Goal: Task Accomplishment & Management: Complete application form

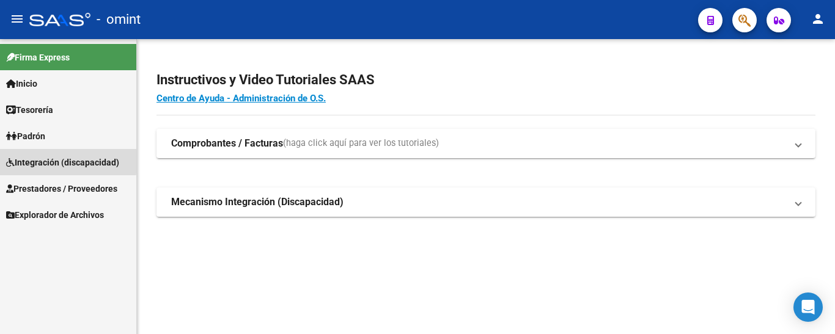
click at [59, 160] on span "Integración (discapacidad)" at bounding box center [62, 162] width 113 height 13
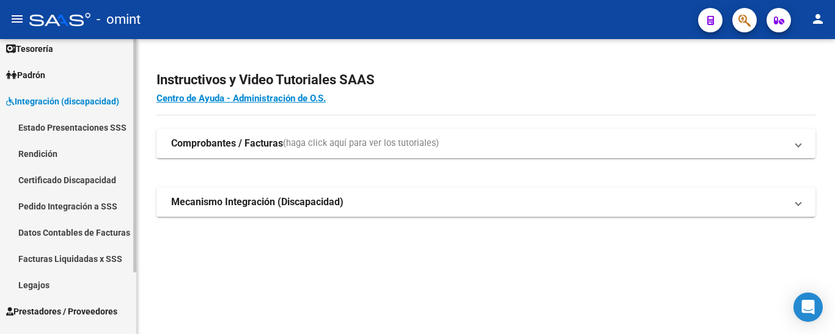
scroll to position [78, 0]
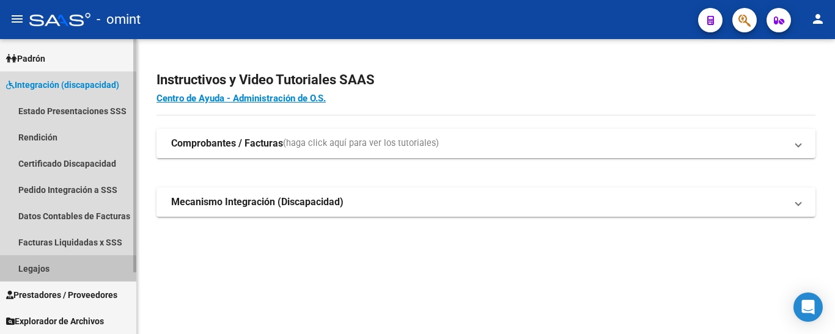
click at [53, 265] on link "Legajos" at bounding box center [68, 268] width 136 height 26
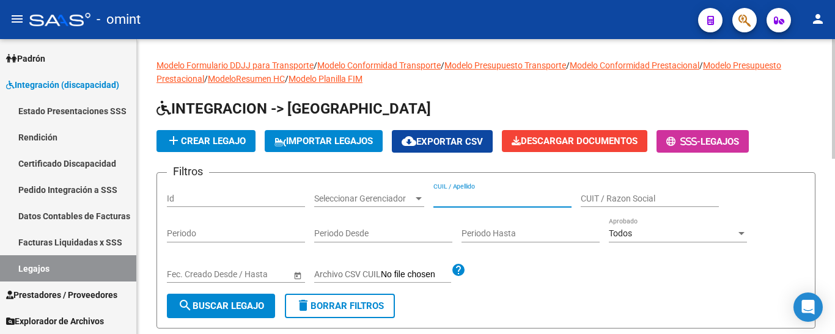
paste input "[PERSON_NAME] GORFANO, [PERSON_NAME]"
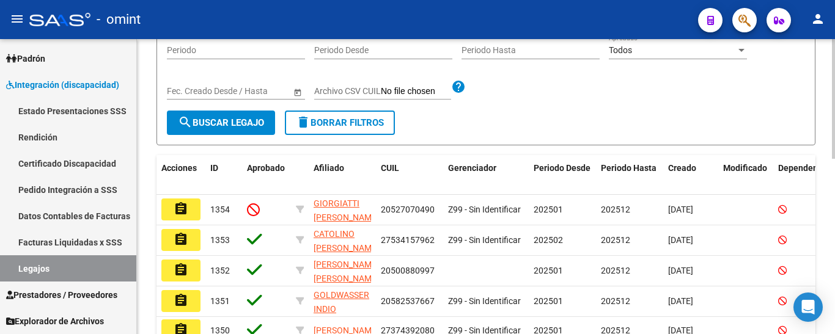
type input "[PERSON_NAME] GORFANO, [PERSON_NAME]"
click at [238, 111] on button "search Buscar Legajo" at bounding box center [221, 123] width 108 height 24
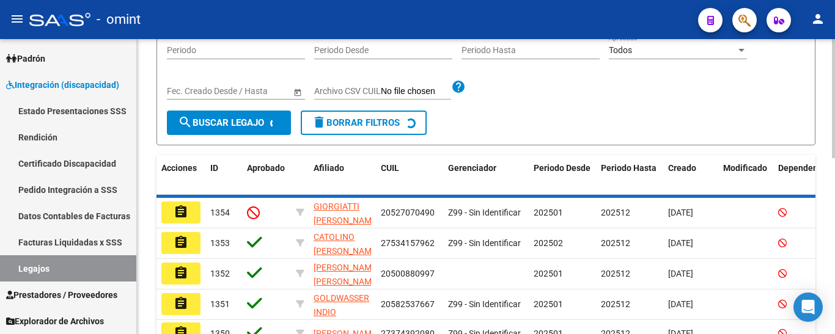
scroll to position [159, 0]
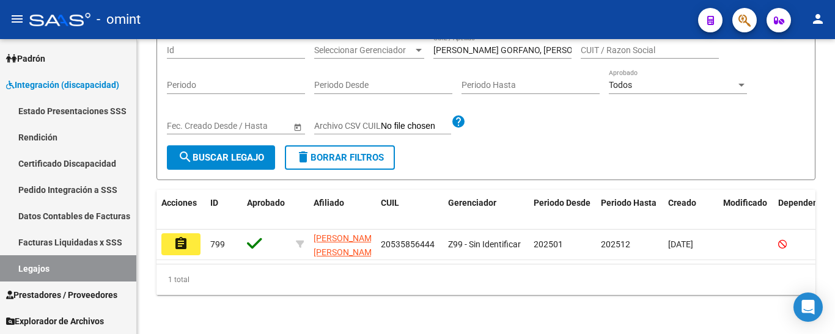
click at [188, 233] on button "assignment" at bounding box center [180, 244] width 39 height 22
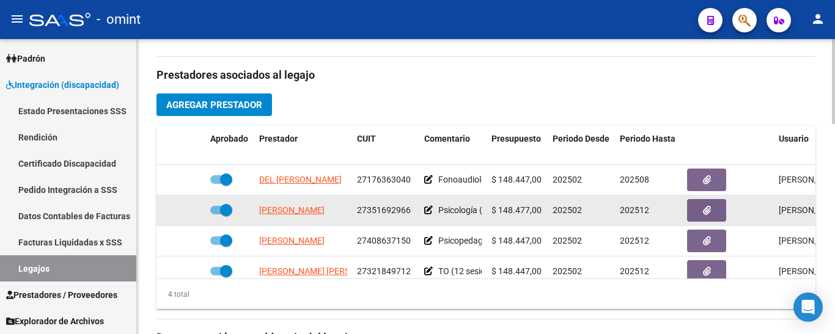
scroll to position [428, 0]
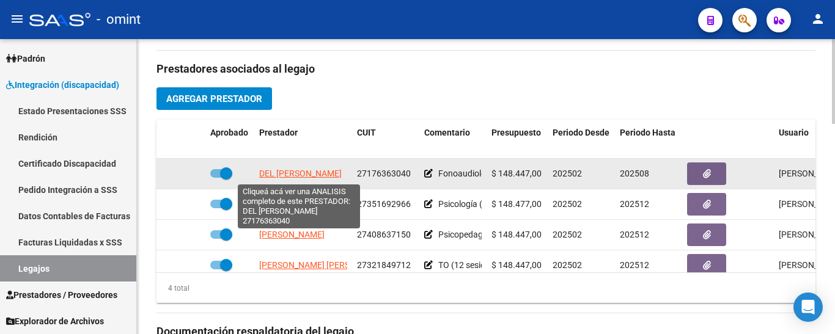
click at [329, 174] on span "DEL [PERSON_NAME]" at bounding box center [300, 174] width 83 height 10
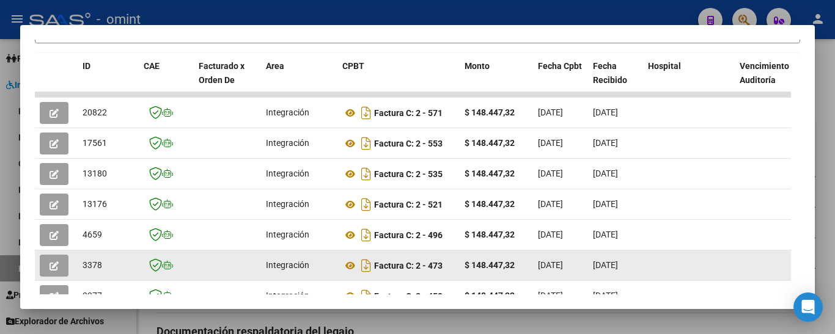
scroll to position [246, 0]
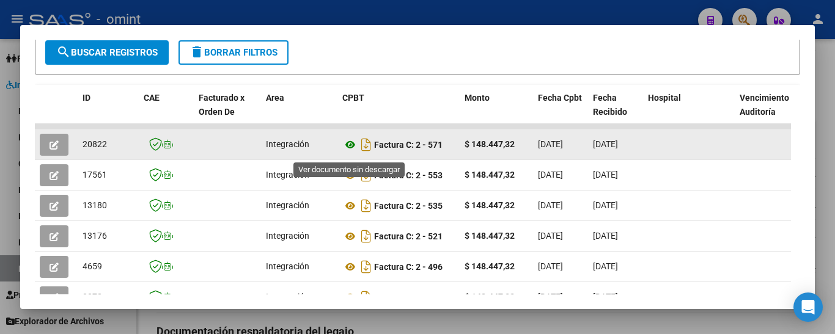
click at [349, 152] on icon at bounding box center [350, 145] width 16 height 15
click at [51, 145] on button "button" at bounding box center [54, 145] width 29 height 22
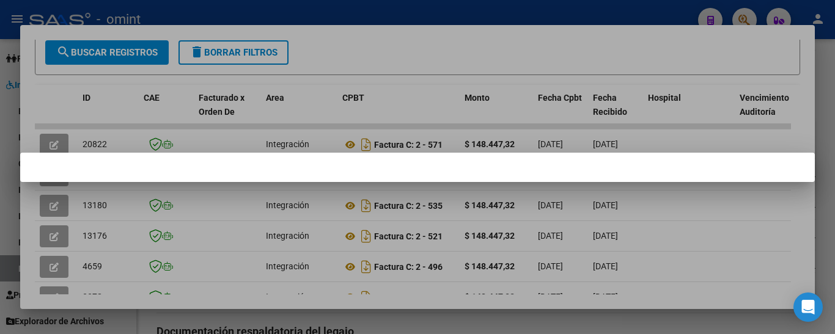
click at [582, 70] on div at bounding box center [417, 167] width 835 height 334
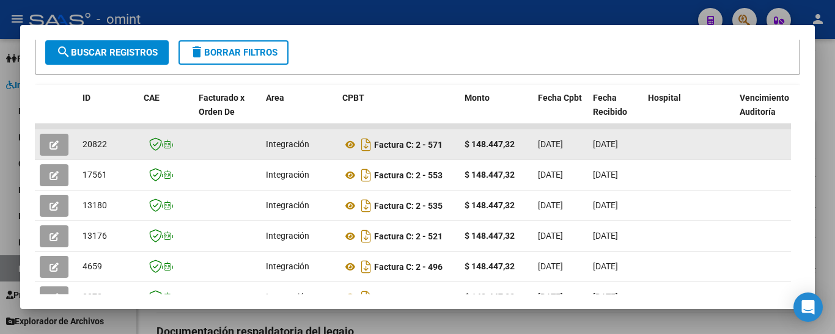
click at [49, 147] on button "button" at bounding box center [54, 145] width 29 height 22
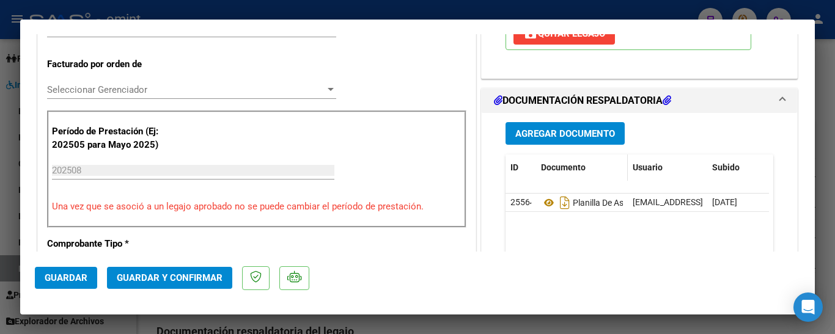
scroll to position [428, 0]
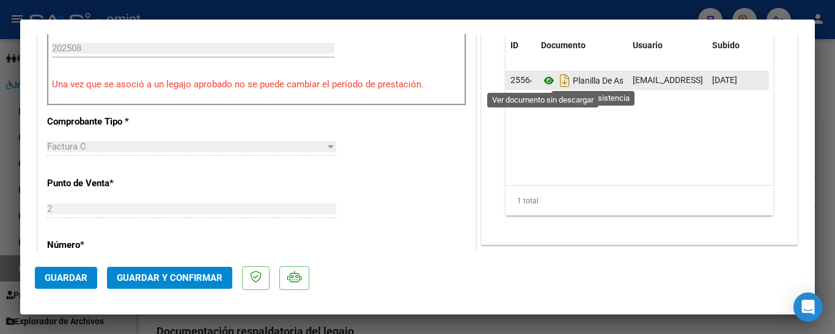
click at [542, 79] on icon at bounding box center [549, 80] width 16 height 15
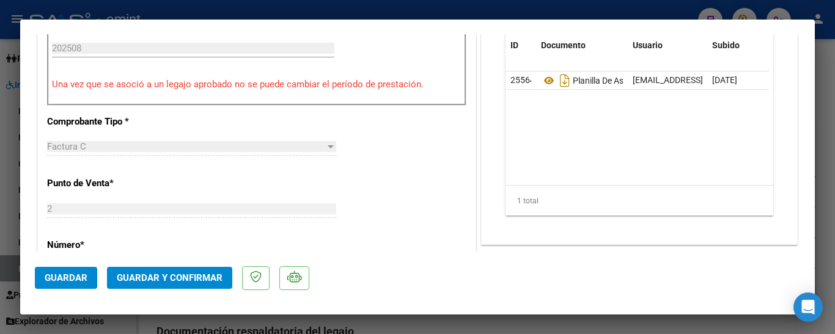
click at [195, 282] on span "Guardar y Confirmar" at bounding box center [170, 278] width 106 height 11
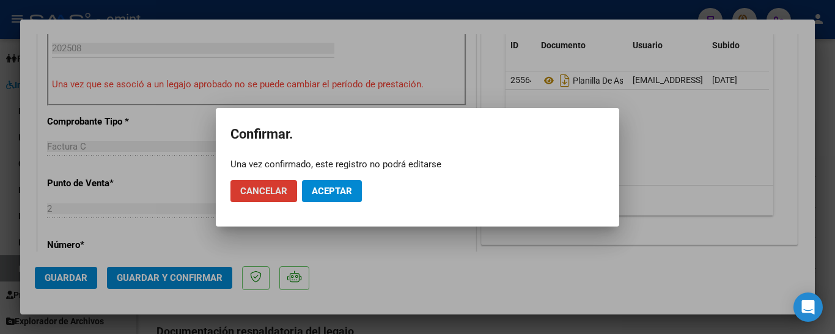
click at [332, 193] on span "Aceptar" at bounding box center [332, 191] width 40 height 11
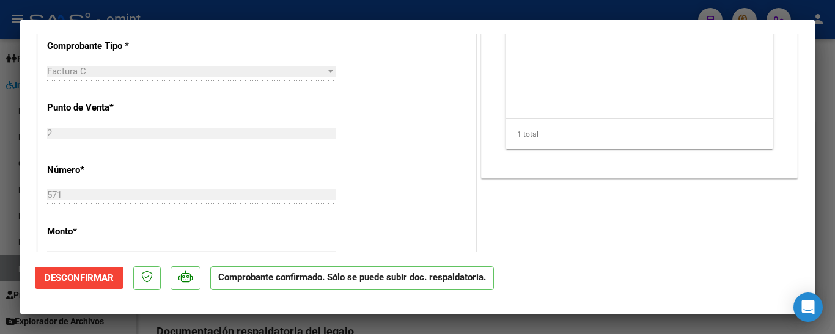
type input "$ 0,00"
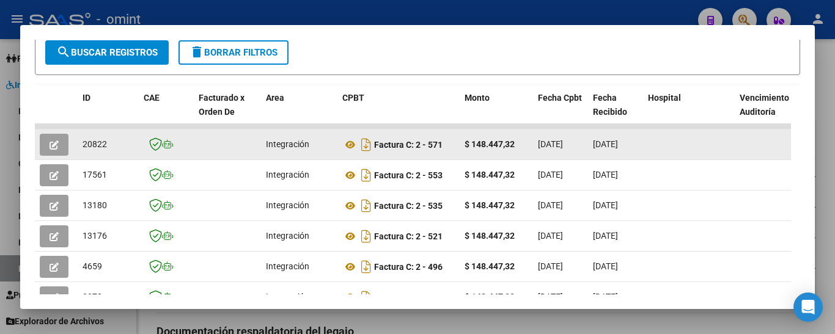
drag, startPoint x: 78, startPoint y: 152, endPoint x: 110, endPoint y: 152, distance: 31.8
click at [110, 152] on datatable-body-cell "20822" at bounding box center [108, 145] width 61 height 30
copy span "20822"
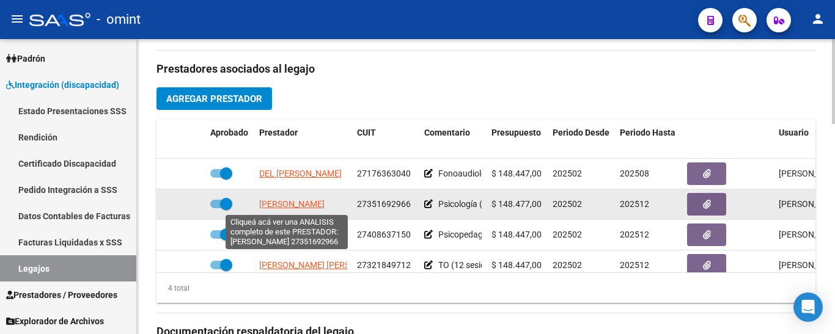
click at [302, 200] on span "PEPA JULIETA" at bounding box center [291, 204] width 65 height 10
type textarea "27351692966"
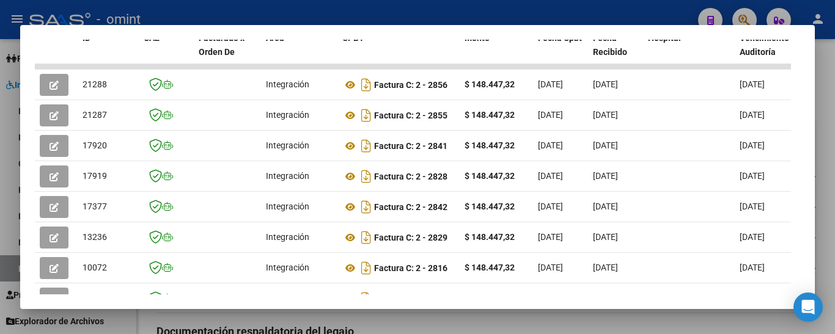
scroll to position [321, 0]
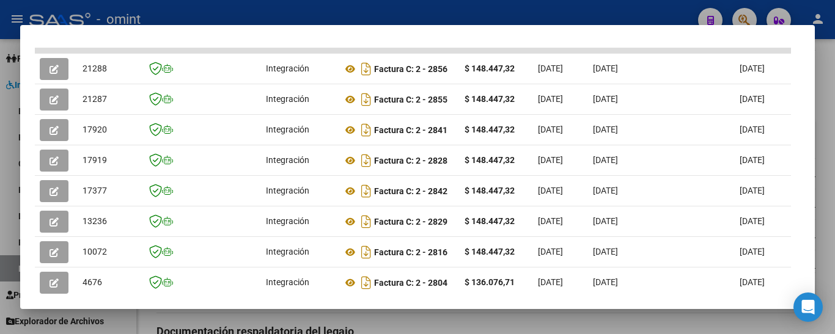
click at [829, 62] on div at bounding box center [417, 167] width 835 height 334
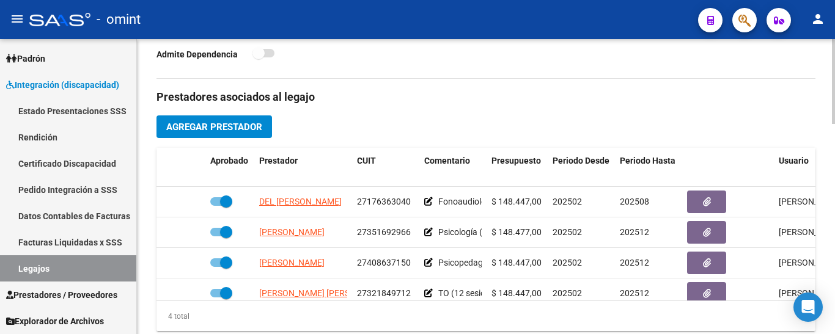
scroll to position [428, 0]
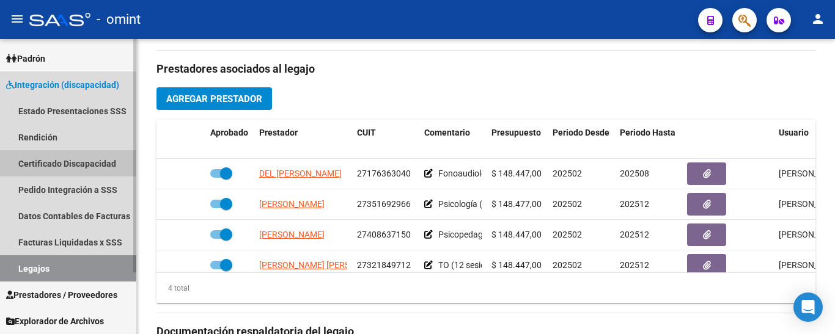
click at [61, 163] on link "Certificado Discapacidad" at bounding box center [68, 163] width 136 height 26
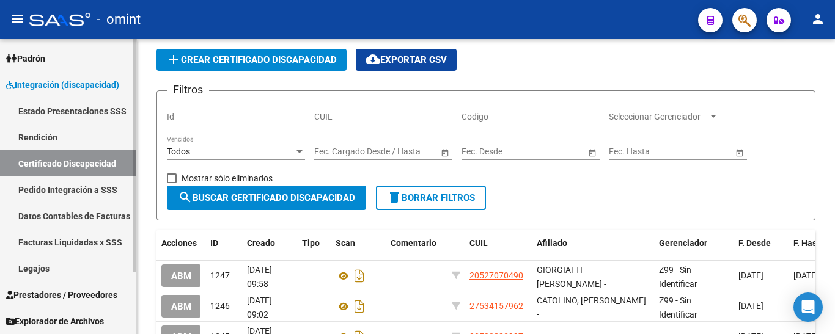
scroll to position [357, 0]
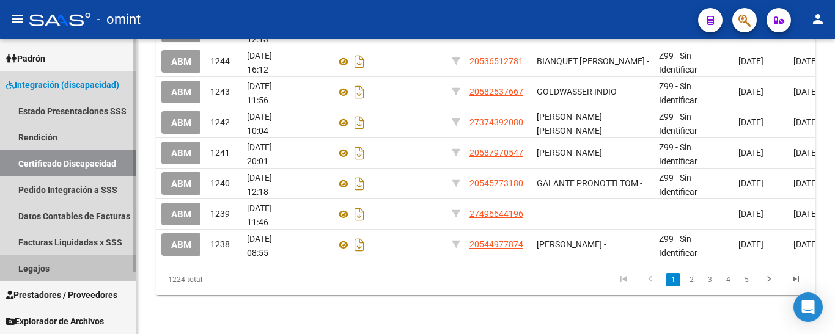
click at [52, 271] on link "Legajos" at bounding box center [68, 268] width 136 height 26
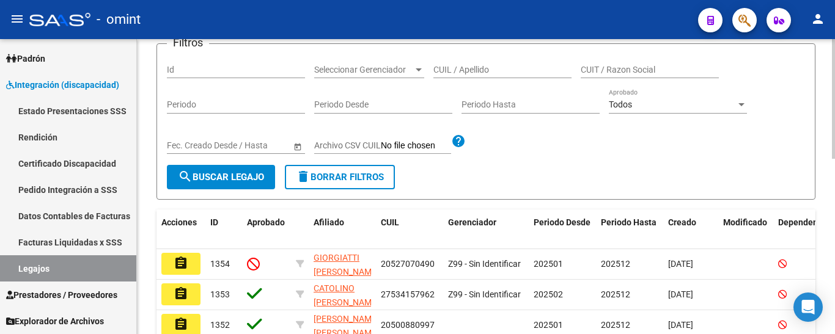
scroll to position [122, 0]
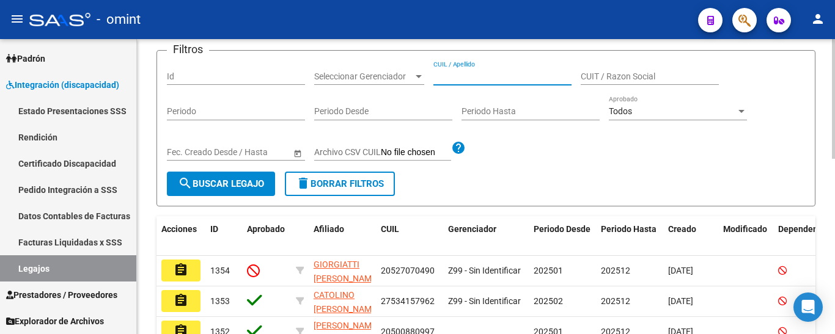
paste input "PIETROBONI FEDERICO AGUSTIN"
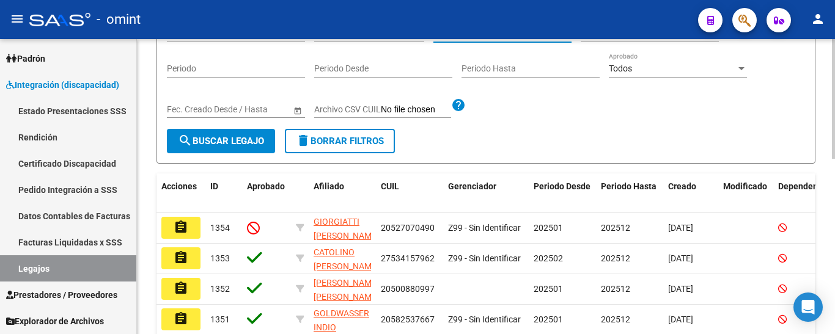
scroll to position [183, 0]
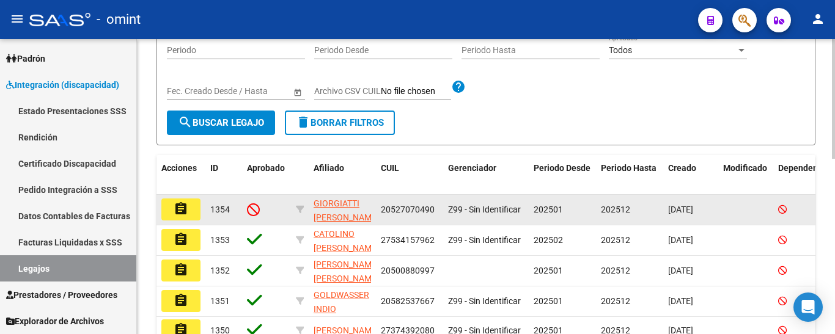
type input "PIETROBONI FEDERICO AGUSTIN"
click at [193, 215] on button "assignment" at bounding box center [180, 210] width 39 height 22
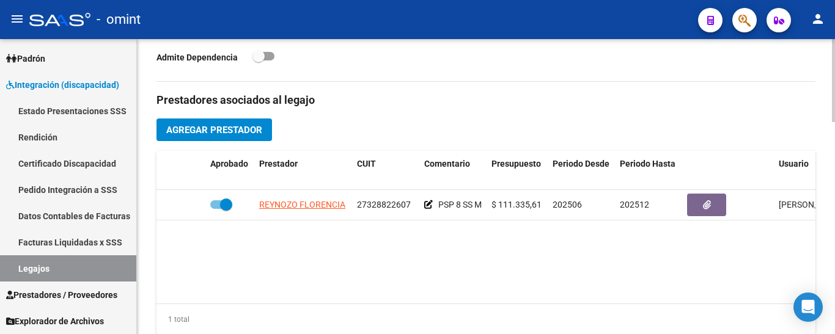
scroll to position [244, 0]
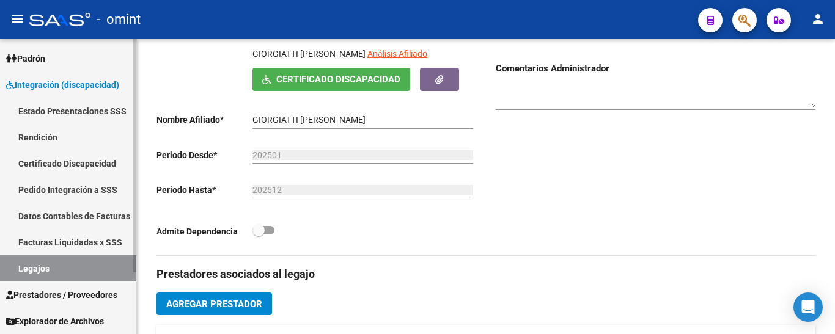
drag, startPoint x: 42, startPoint y: 158, endPoint x: 48, endPoint y: 167, distance: 11.4
click at [42, 158] on link "Certificado Discapacidad" at bounding box center [68, 163] width 136 height 26
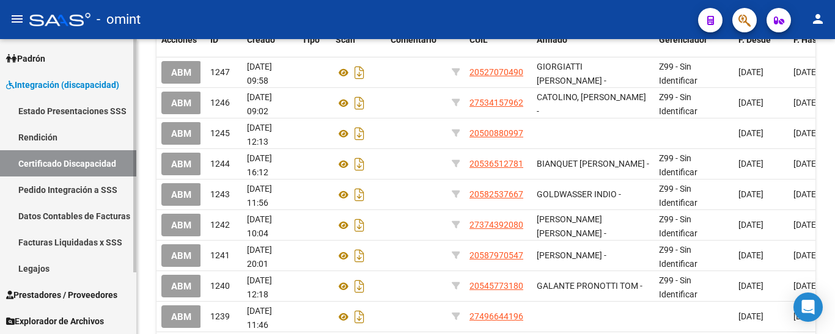
click at [43, 270] on link "Legajos" at bounding box center [68, 268] width 136 height 26
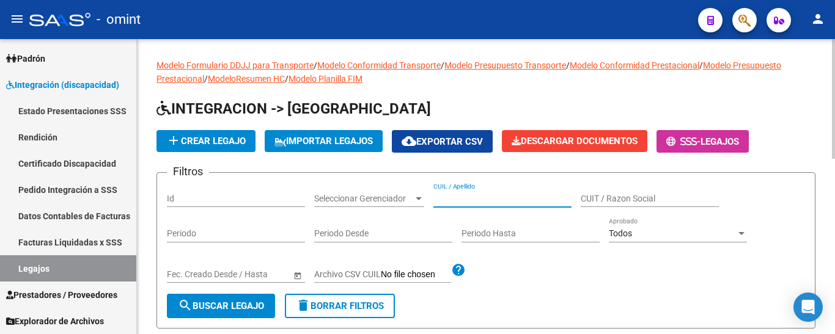
paste input "PIETROBONI FEDERICO AGUSTIN"
type input "PIETROBONI FEDERICO AGUSTIN"
click at [225, 301] on span "search Buscar Legajo" at bounding box center [221, 306] width 86 height 11
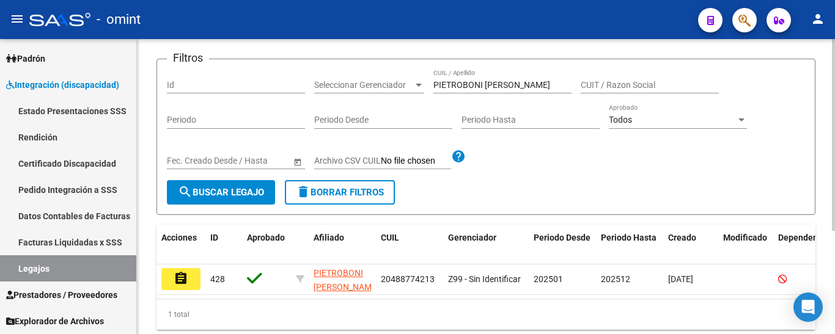
scroll to position [159, 0]
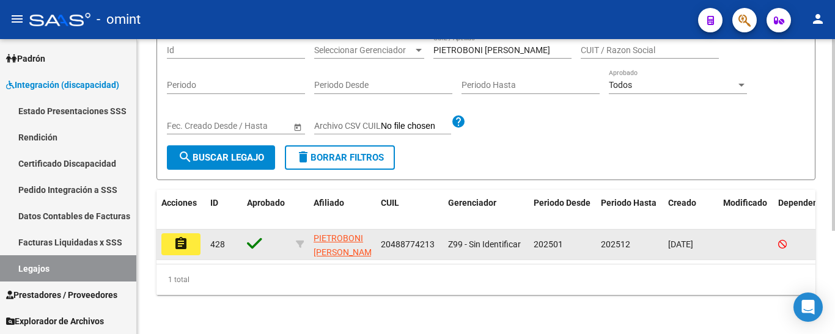
click at [185, 237] on mat-icon "assignment" at bounding box center [181, 244] width 15 height 15
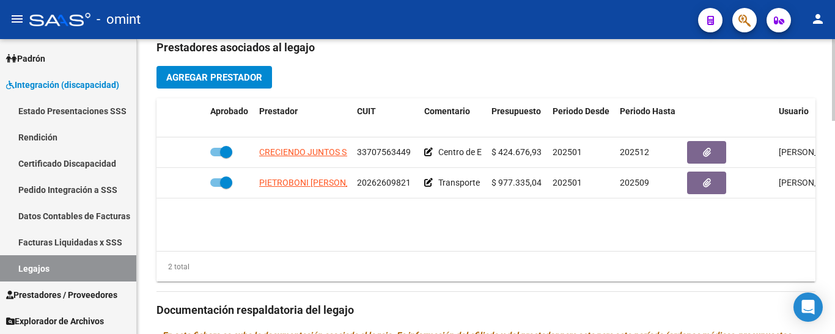
scroll to position [489, 0]
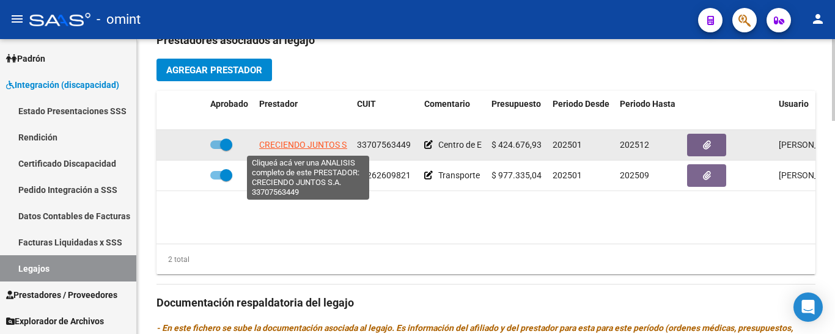
click at [336, 144] on span "CRECIENDO JUNTOS S.A." at bounding box center [308, 145] width 98 height 10
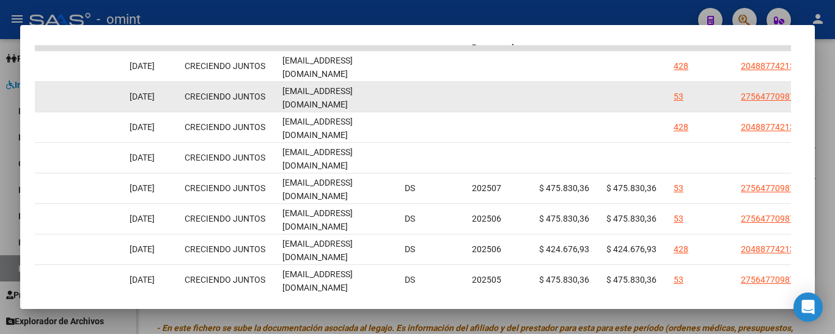
scroll to position [215, 0]
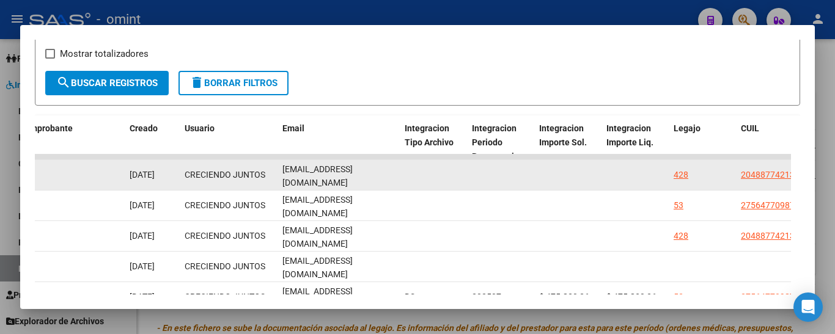
drag, startPoint x: 282, startPoint y: 182, endPoint x: 370, endPoint y: 183, distance: 87.4
click at [370, 183] on div "autismocj@gmail.com" at bounding box center [338, 176] width 112 height 26
copy span "autismocj@gmail.com"
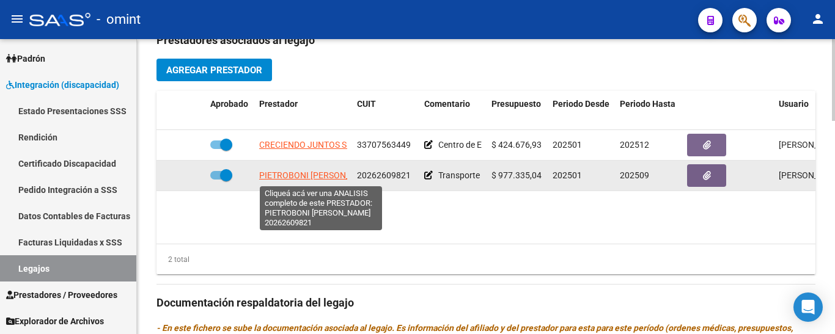
click at [296, 177] on span "PIETROBONI ERNESTO GASTON" at bounding box center [317, 176] width 117 height 10
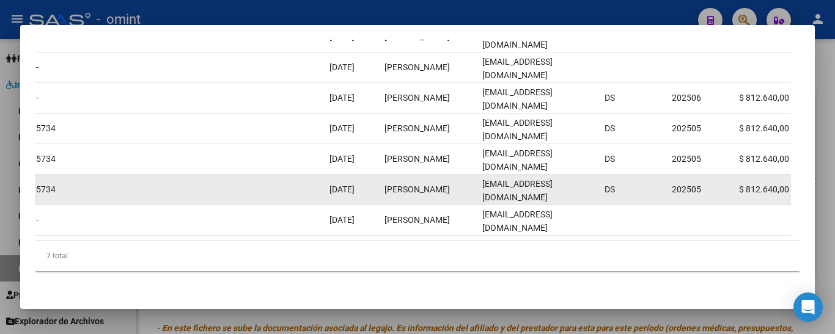
scroll to position [0, 1144]
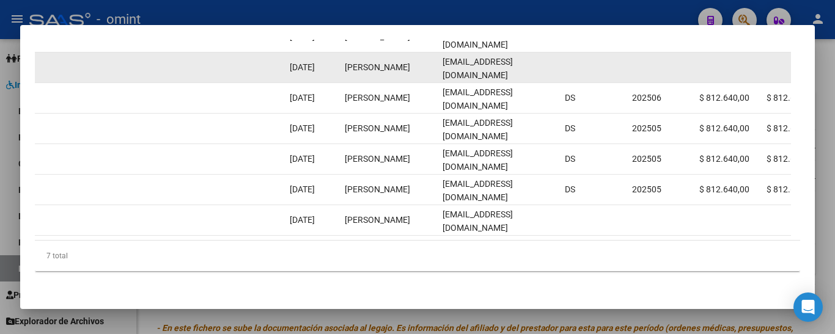
drag, startPoint x: 443, startPoint y: 59, endPoint x: 534, endPoint y: 67, distance: 90.8
click at [534, 67] on datatable-body-cell "lorehaal@hotmail.com" at bounding box center [499, 68] width 122 height 30
copy span "lorehaal@hotmail.com"
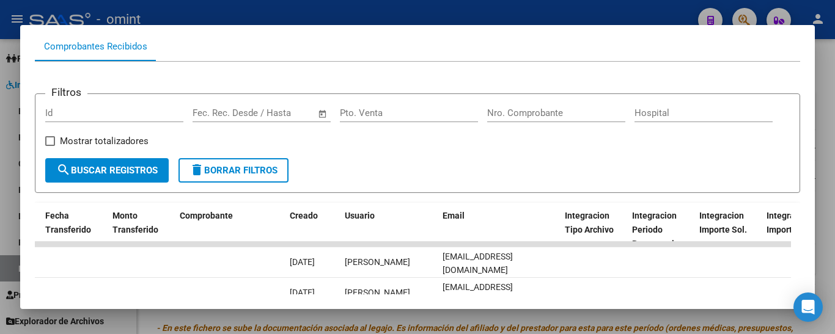
scroll to position [0, 0]
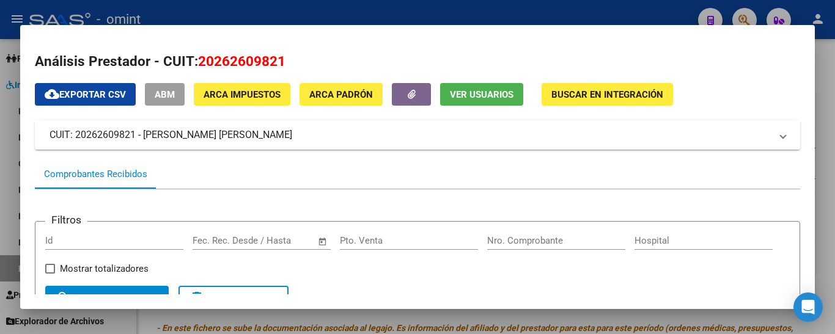
drag, startPoint x: 134, startPoint y: 136, endPoint x: 75, endPoint y: 138, distance: 59.3
click at [75, 138] on mat-panel-title "CUIT: 20262609821 - PIETROBONI ERNESTO GASTON" at bounding box center [410, 135] width 721 height 15
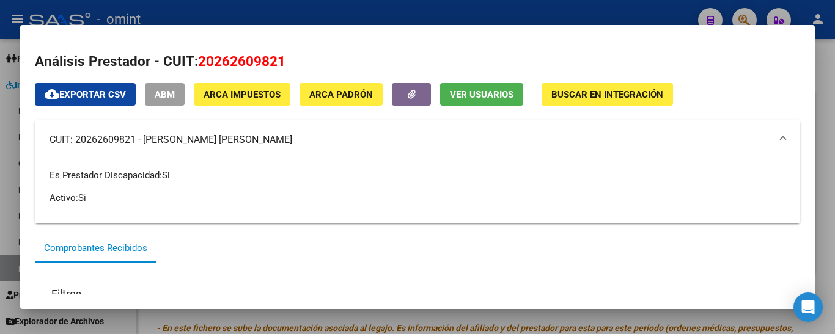
copy mat-panel-title "20262609821"
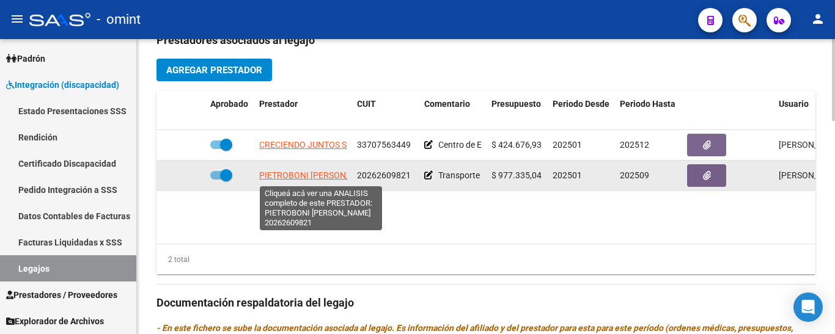
click at [336, 175] on span "PIETROBONI ERNESTO GASTON" at bounding box center [317, 176] width 117 height 10
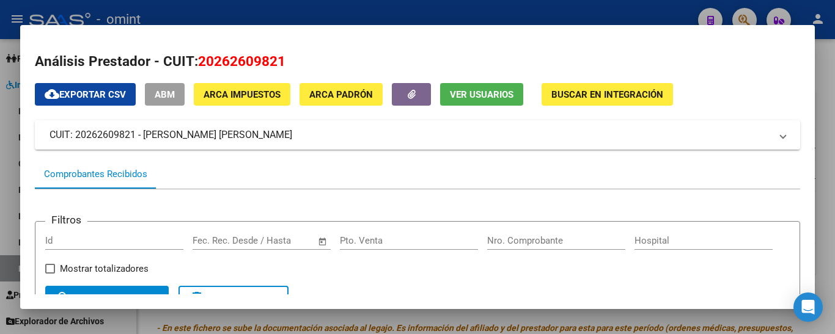
drag, startPoint x: 146, startPoint y: 134, endPoint x: 281, endPoint y: 139, distance: 134.5
click at [281, 139] on mat-panel-title "CUIT: 20262609821 - PIETROBONI ERNESTO GASTON" at bounding box center [410, 135] width 721 height 15
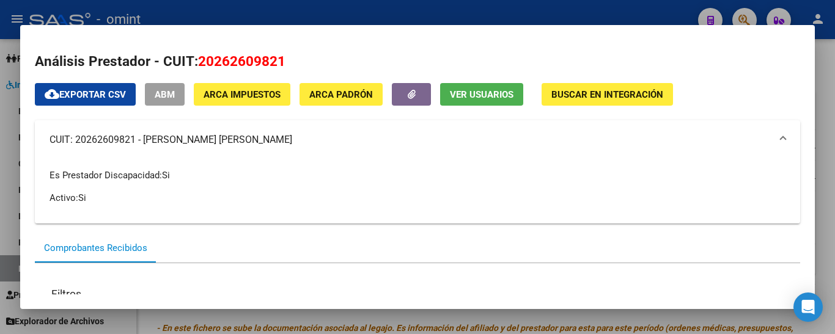
drag, startPoint x: 290, startPoint y: 142, endPoint x: 155, endPoint y: 136, distance: 134.6
click at [145, 140] on mat-panel-title "CUIT: 20262609821 - PIETROBONI ERNESTO GASTON" at bounding box center [410, 140] width 721 height 15
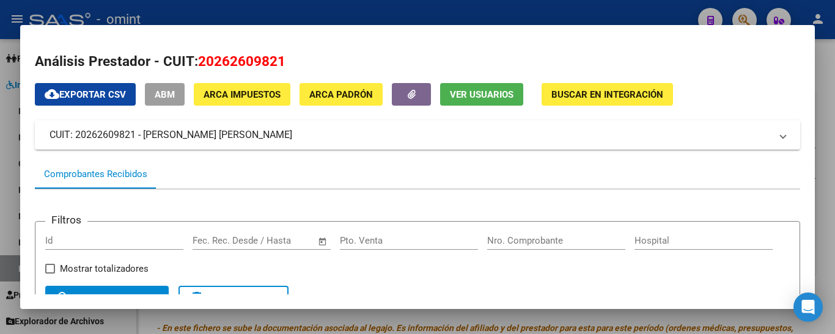
copy mat-panel-title "PIETROBONI ERNESTO GASTON"
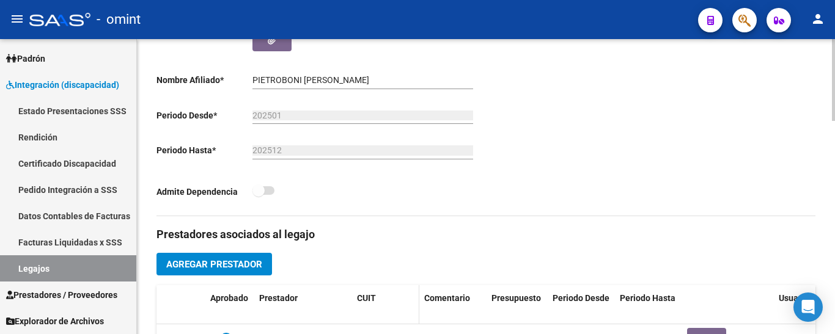
scroll to position [306, 0]
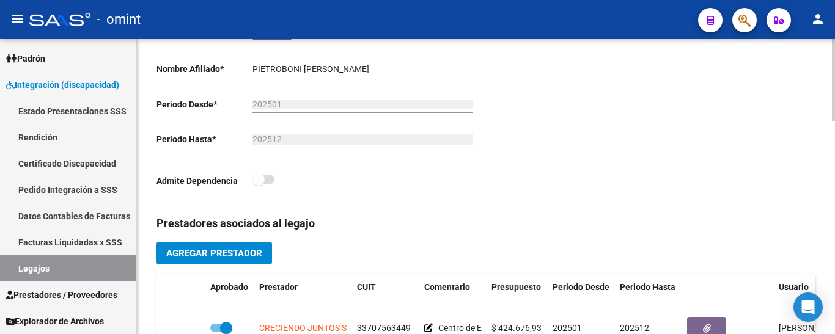
click at [393, 227] on h3 "Prestadores asociados al legajo" at bounding box center [485, 223] width 659 height 17
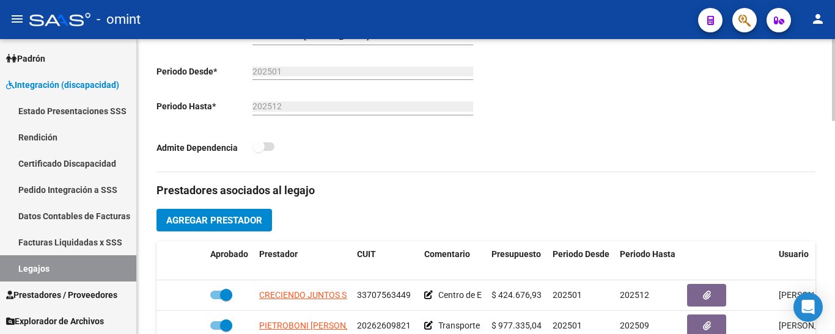
scroll to position [489, 0]
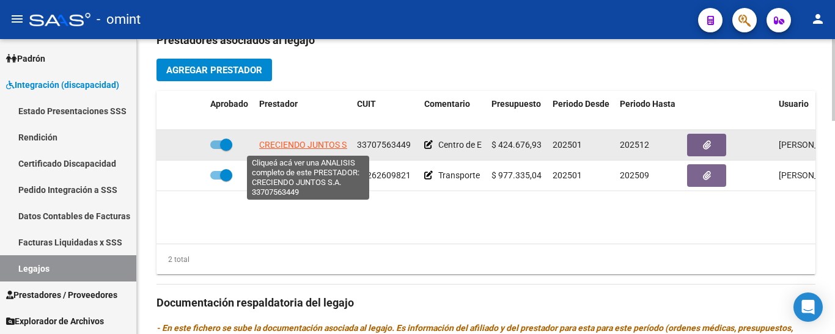
click at [287, 146] on span "CRECIENDO JUNTOS S.A." at bounding box center [308, 145] width 98 height 10
type textarea "33707563449"
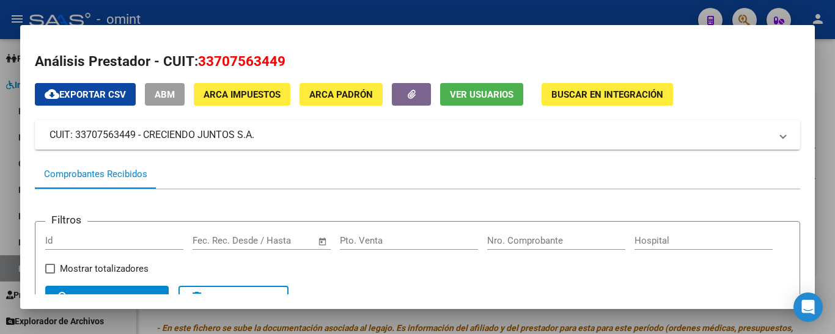
drag, startPoint x: 145, startPoint y: 134, endPoint x: 257, endPoint y: 136, distance: 112.5
click at [257, 136] on mat-panel-title "CUIT: 33707563449 - CRECIENDO JUNTOS S.A." at bounding box center [410, 135] width 721 height 15
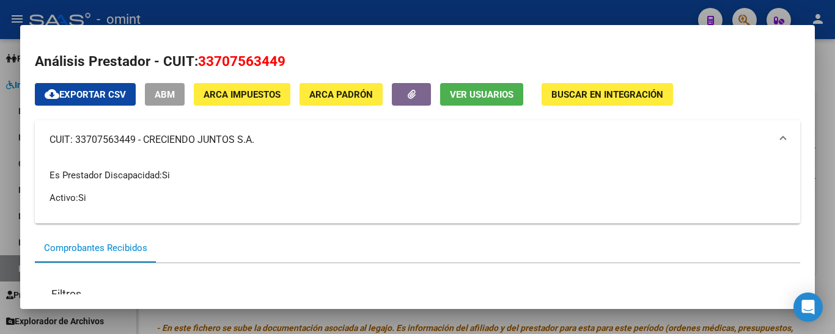
copy mat-panel-title "CRECIENDO JUNTOS S.A."
drag, startPoint x: 136, startPoint y: 141, endPoint x: 76, endPoint y: 140, distance: 60.5
click at [76, 140] on mat-panel-title "CUIT: 33707563449 - CRECIENDO JUNTOS S.A." at bounding box center [410, 140] width 721 height 15
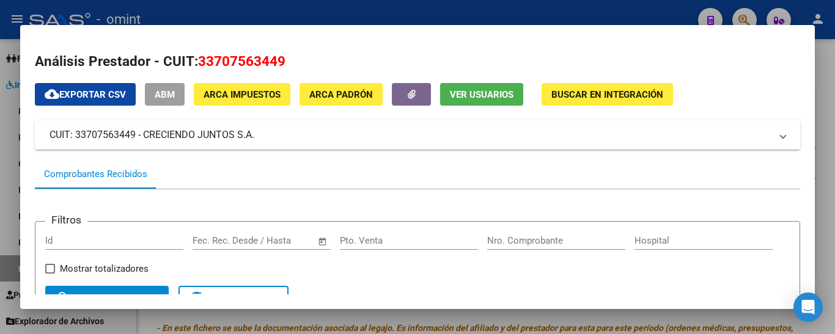
copy mat-panel-title "33707563449"
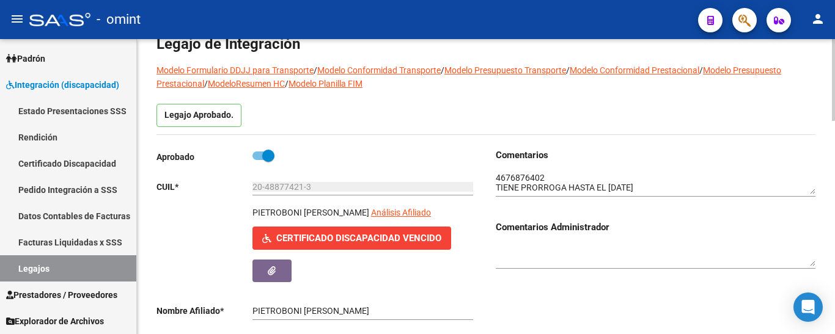
scroll to position [61, 0]
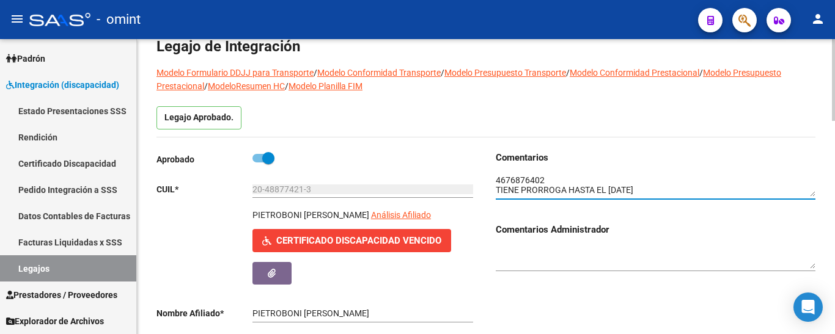
drag, startPoint x: 546, startPoint y: 178, endPoint x: 500, endPoint y: 181, distance: 45.9
click at [496, 181] on textarea at bounding box center [656, 185] width 320 height 23
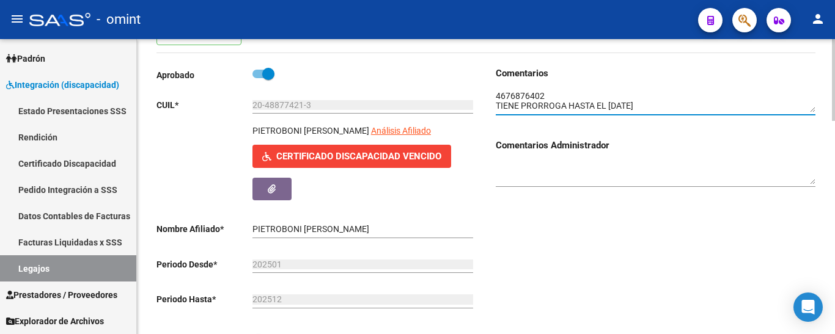
scroll to position [183, 0]
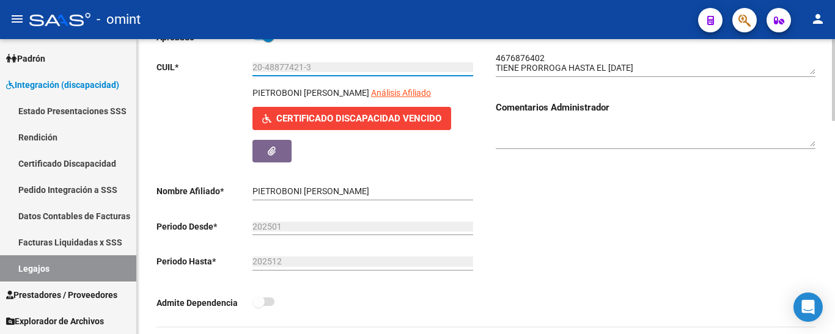
drag, startPoint x: 265, startPoint y: 67, endPoint x: 302, endPoint y: 69, distance: 37.3
click at [302, 69] on input "20-48877421-3" at bounding box center [362, 67] width 221 height 10
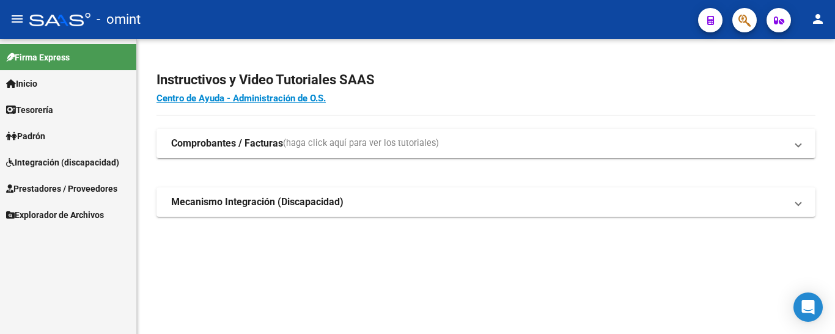
click at [48, 163] on span "Integración (discapacidad)" at bounding box center [62, 162] width 113 height 13
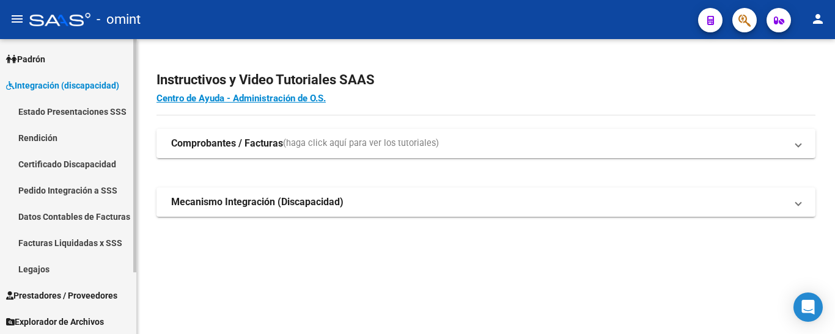
scroll to position [78, 0]
click at [54, 295] on span "Prestadores / Proveedores" at bounding box center [61, 294] width 111 height 13
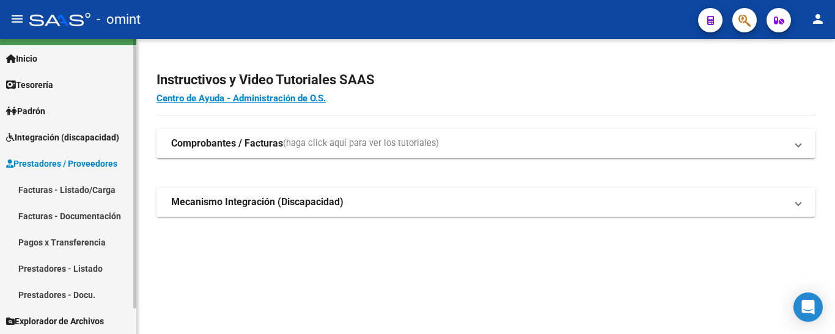
scroll to position [25, 0]
click at [79, 186] on link "Facturas - Listado/Carga" at bounding box center [68, 190] width 136 height 26
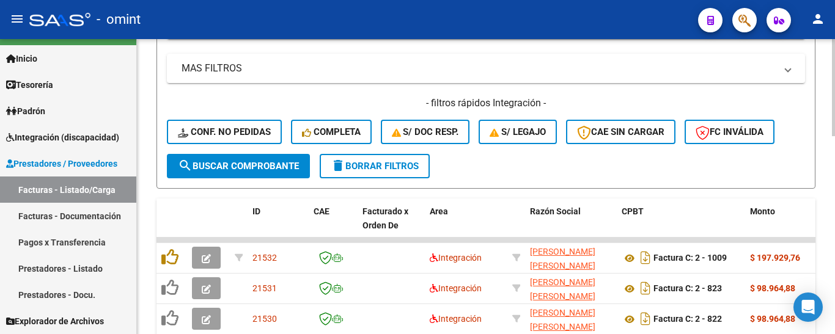
click at [398, 170] on span "delete Borrar Filtros" at bounding box center [375, 166] width 88 height 11
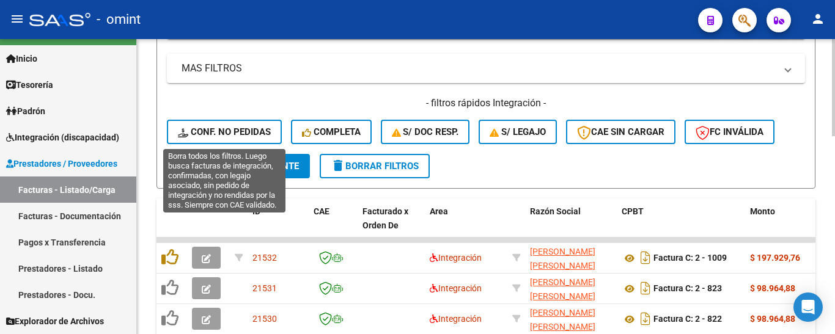
click at [245, 133] on span "Conf. no pedidas" at bounding box center [224, 132] width 93 height 11
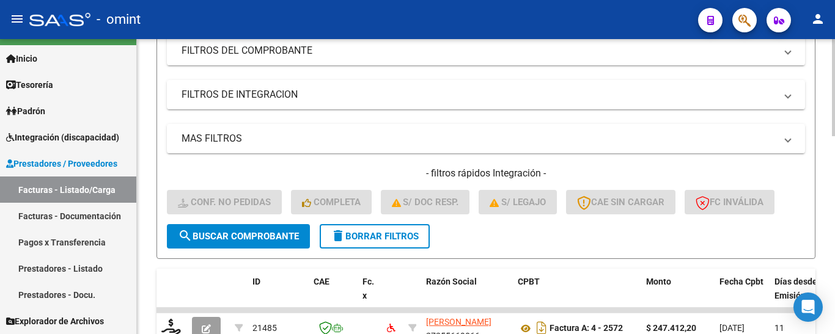
scroll to position [0, 0]
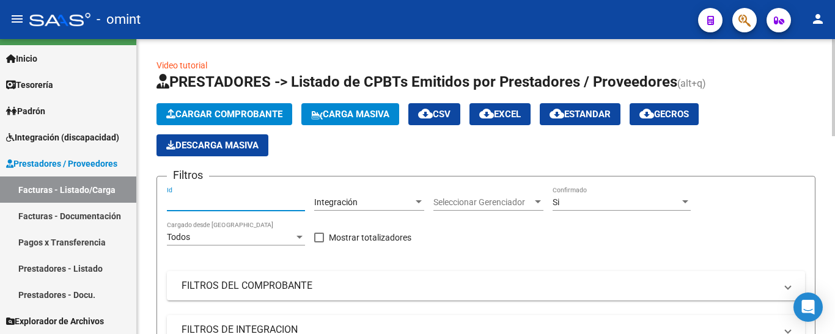
paste input "20822"
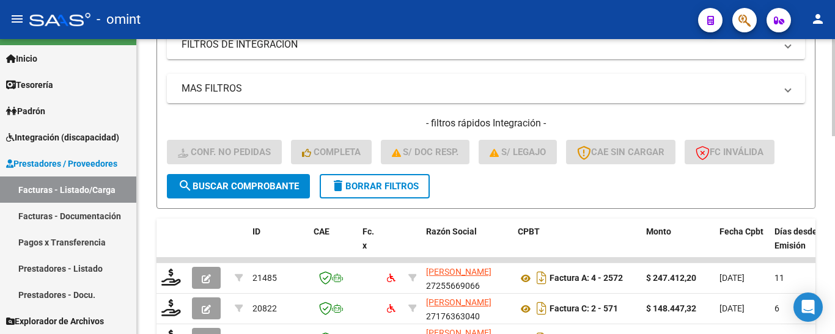
scroll to position [306, 0]
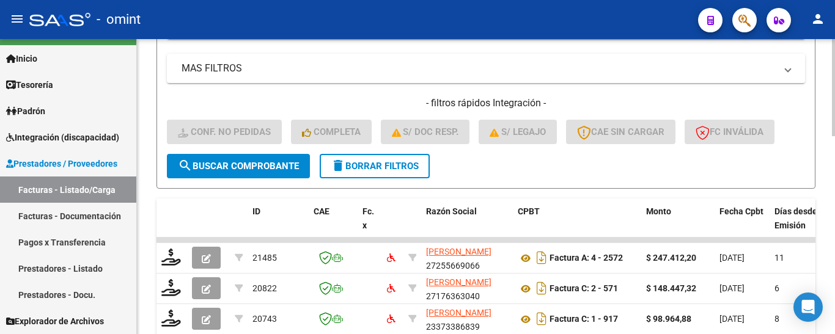
type input "20822"
click at [268, 167] on span "search Buscar Comprobante" at bounding box center [238, 166] width 121 height 11
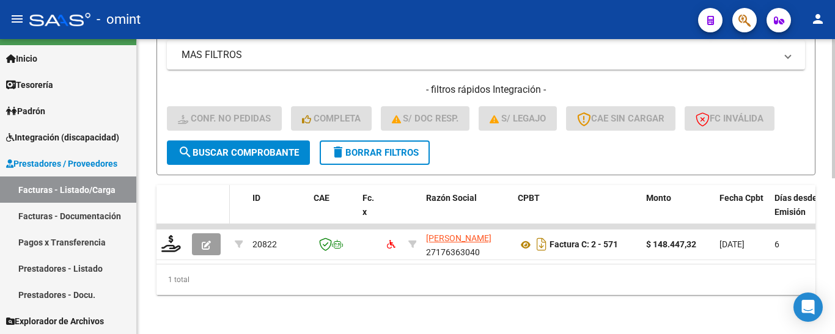
scroll to position [329, 0]
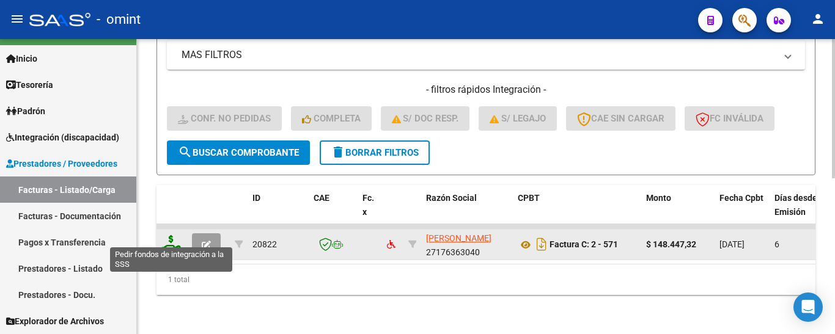
click at [172, 238] on icon at bounding box center [171, 243] width 20 height 17
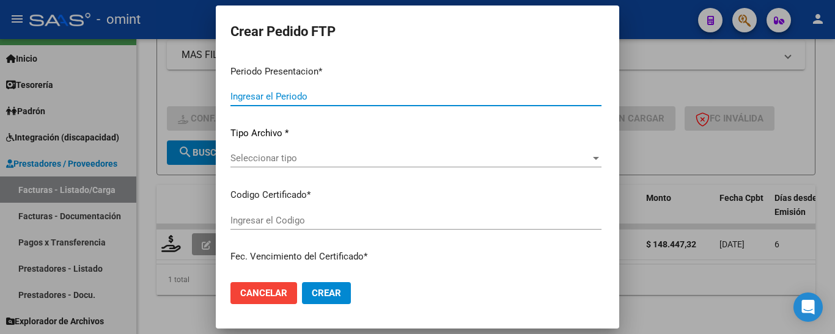
type input "202508"
type input "$ 148.447,32"
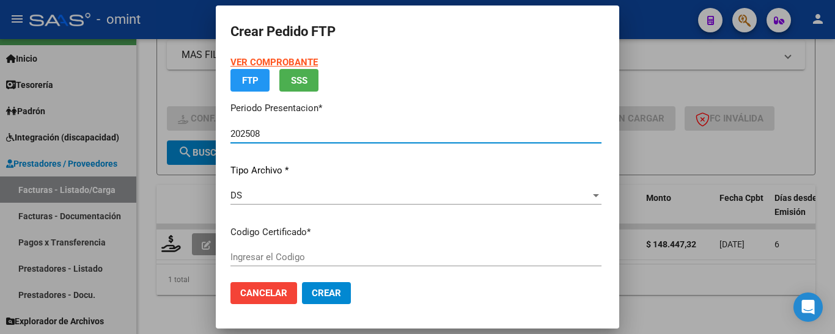
type input "676711082"
type input "[DATE]"
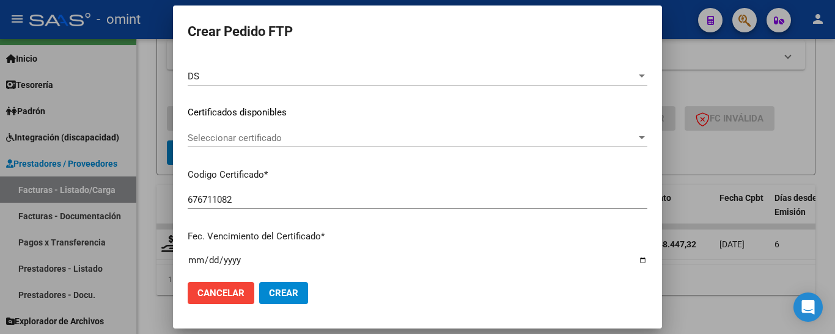
scroll to position [155, 0]
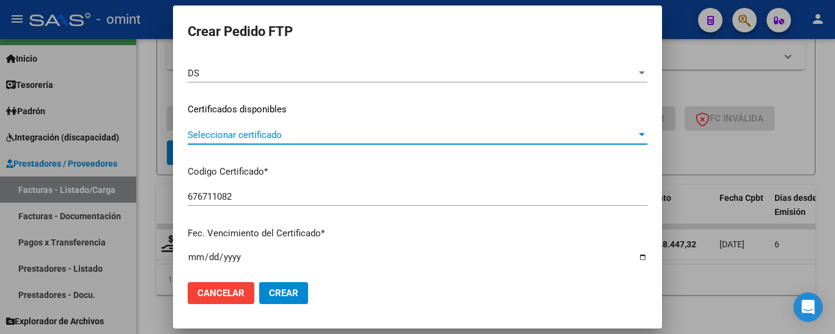
click at [308, 140] on span "Seleccionar certificado" at bounding box center [412, 135] width 449 height 11
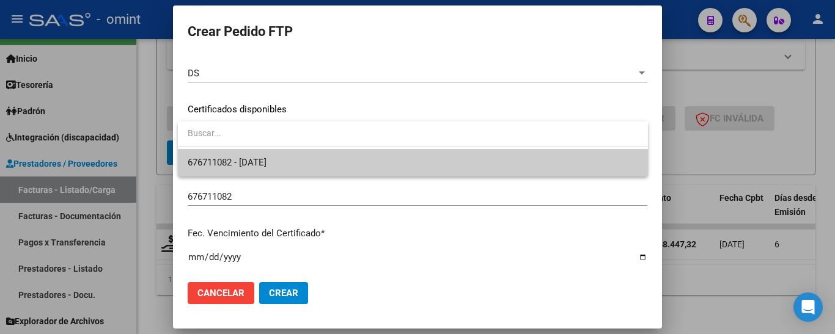
click at [313, 166] on span "676711082 - [DATE]" at bounding box center [413, 163] width 450 height 28
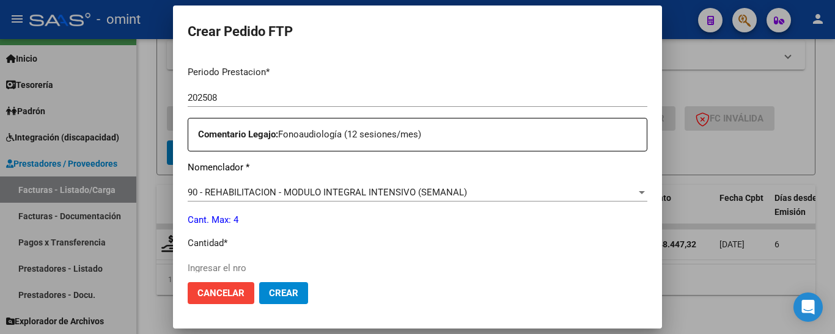
scroll to position [460, 0]
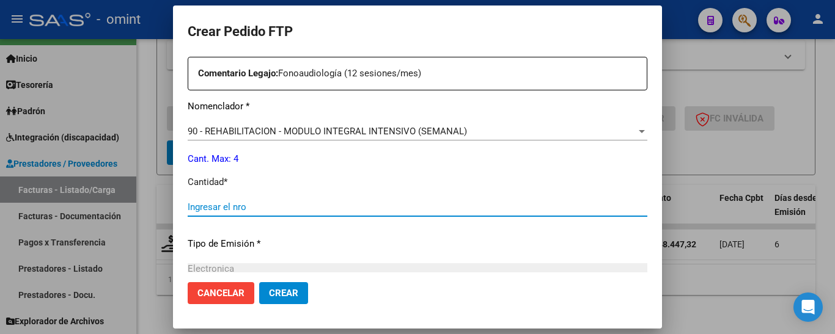
click at [283, 204] on input "Ingresar el nro" at bounding box center [418, 207] width 460 height 11
type input "4"
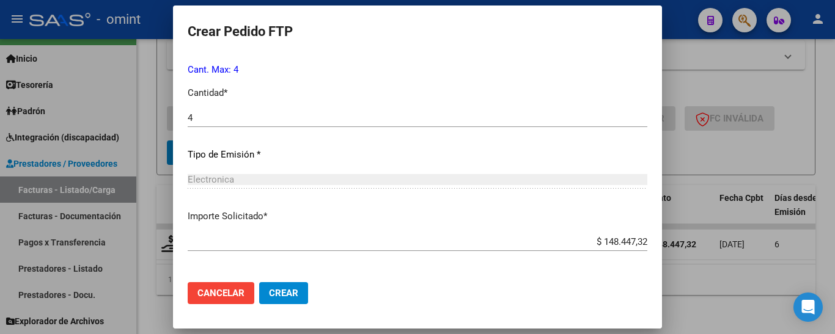
scroll to position [601, 0]
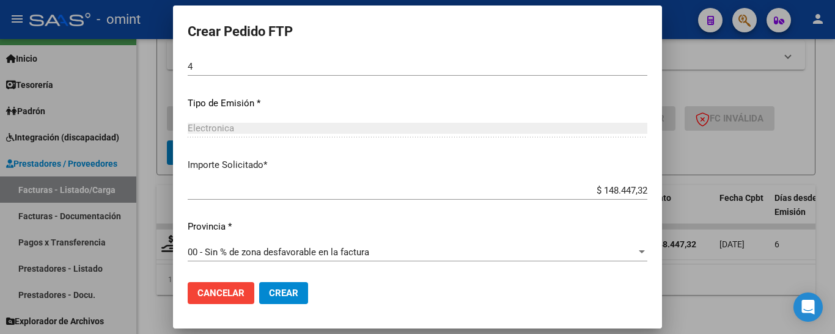
click at [290, 294] on span "Crear" at bounding box center [283, 293] width 29 height 11
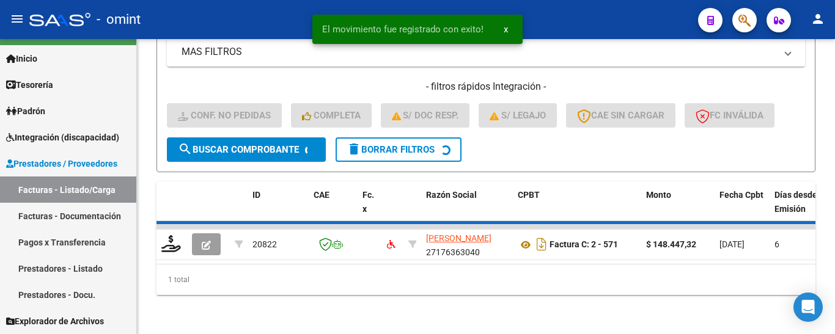
scroll to position [310, 0]
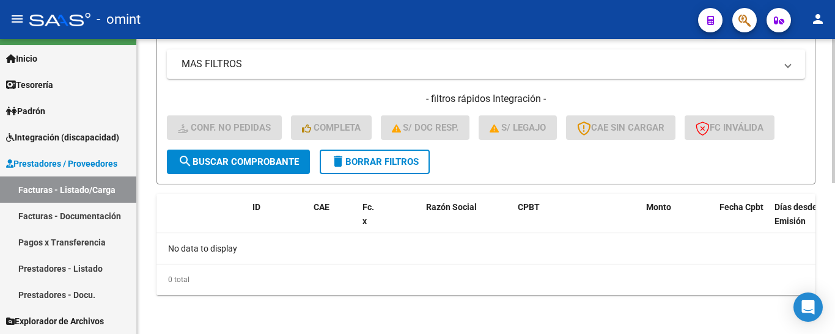
click at [373, 166] on span "delete Borrar Filtros" at bounding box center [375, 161] width 88 height 11
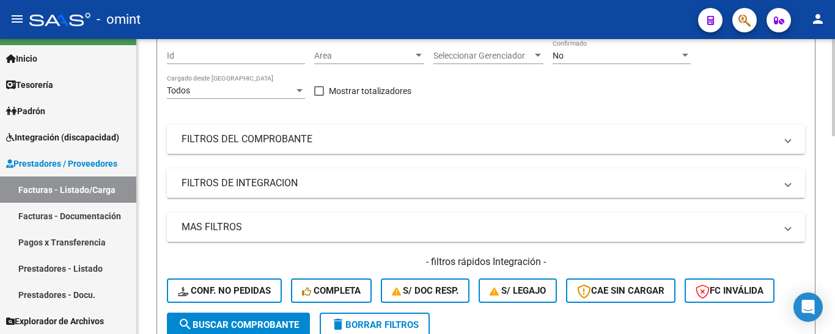
scroll to position [127, 0]
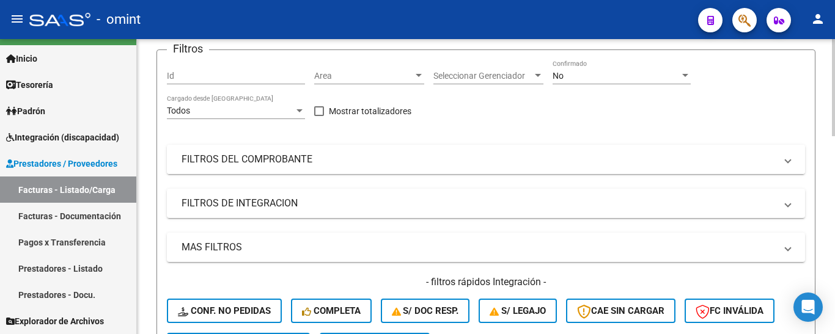
click at [243, 160] on mat-panel-title "FILTROS DEL COMPROBANTE" at bounding box center [479, 159] width 594 height 13
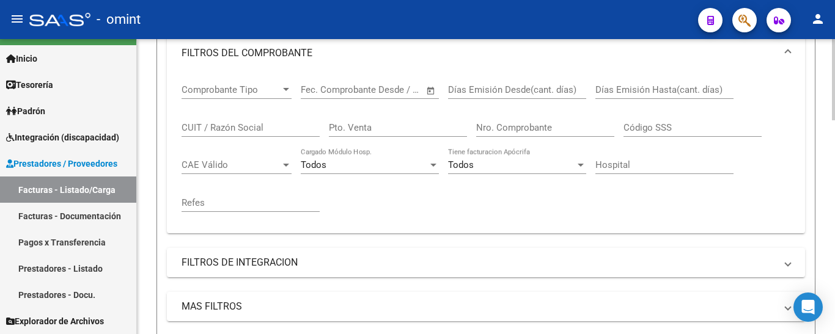
scroll to position [249, 0]
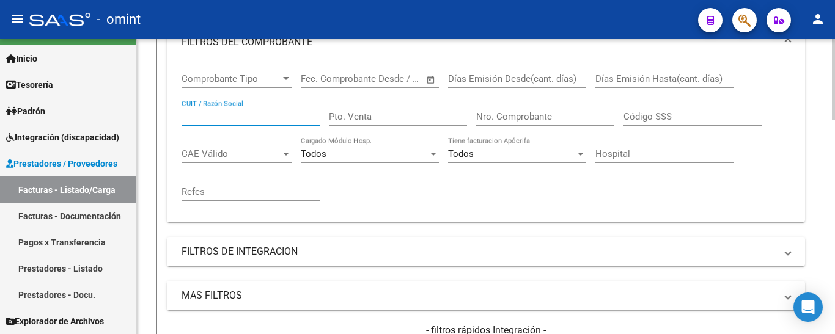
paste input "27174063325"
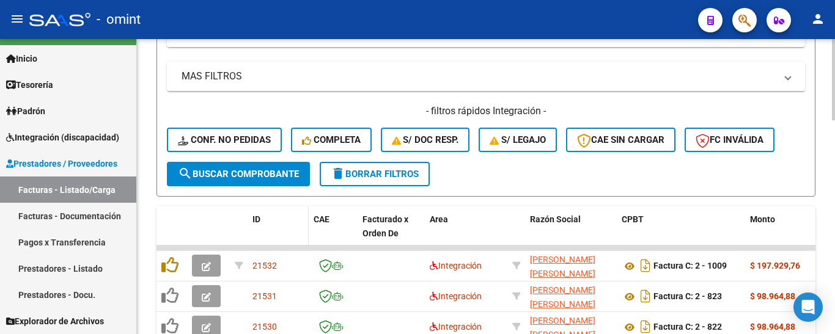
scroll to position [493, 0]
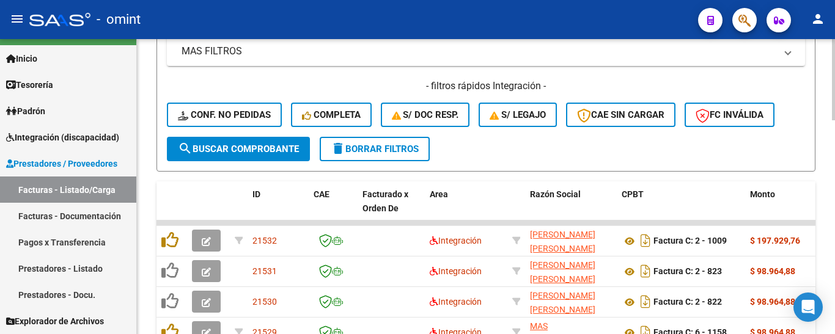
type input "27174063325"
click at [267, 144] on span "search Buscar Comprobante" at bounding box center [238, 149] width 121 height 11
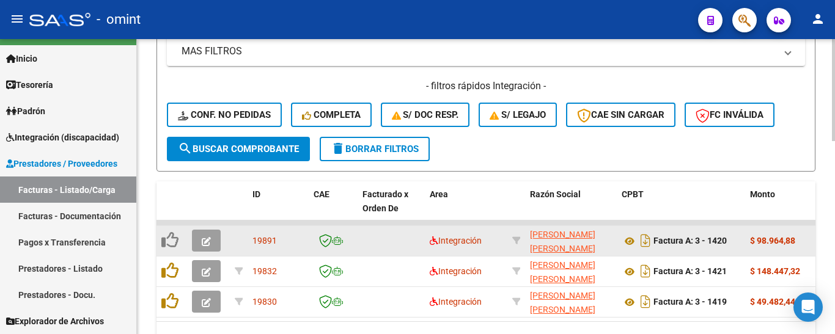
click at [208, 241] on icon "button" at bounding box center [206, 241] width 9 height 9
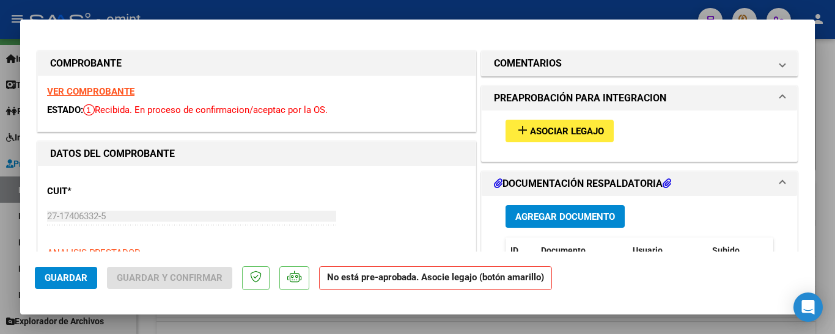
click at [96, 90] on strong "VER COMPROBANTE" at bounding box center [90, 91] width 87 height 11
